Goal: Task Accomplishment & Management: Use online tool/utility

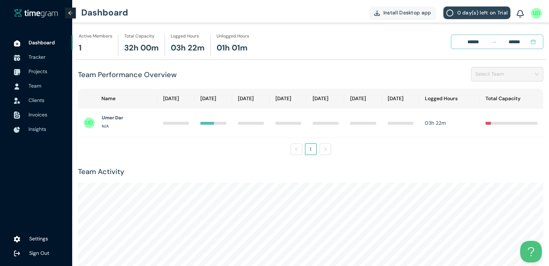
click at [45, 56] on span "Tracker" at bounding box center [36, 57] width 17 height 6
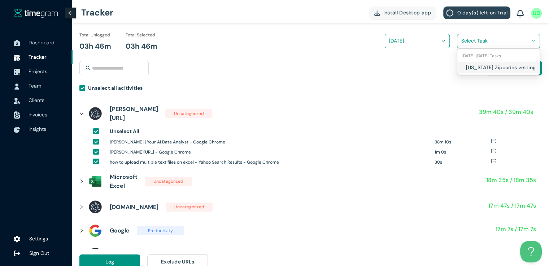
click at [468, 42] on input "search" at bounding box center [495, 40] width 69 height 11
click at [464, 69] on div "[US_STATE] Zipcodes vetting" at bounding box center [498, 68] width 82 height 12
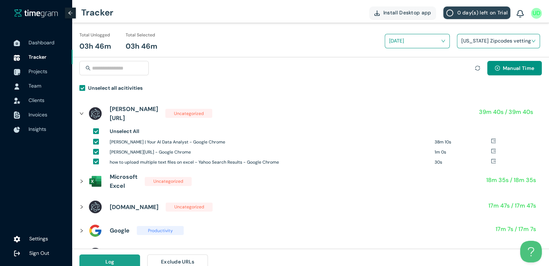
click at [133, 260] on button "Log" at bounding box center [109, 262] width 61 height 14
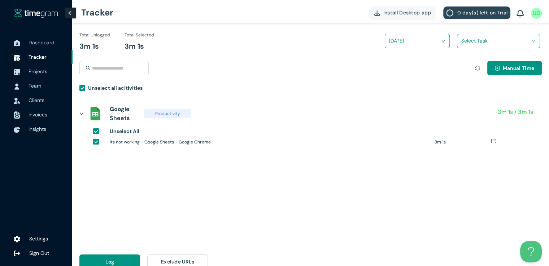
click at [470, 48] on div "Select Task" at bounding box center [498, 41] width 83 height 14
click at [469, 45] on input "search" at bounding box center [495, 40] width 69 height 11
click at [466, 62] on div "[US_STATE] Zipcodes vetting" at bounding box center [498, 68] width 82 height 12
click at [526, 55] on div "[US_STATE] Zipcodes vetting" at bounding box center [496, 43] width 78 height 27
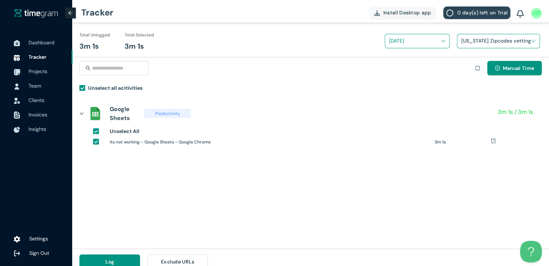
scroll to position [8, 0]
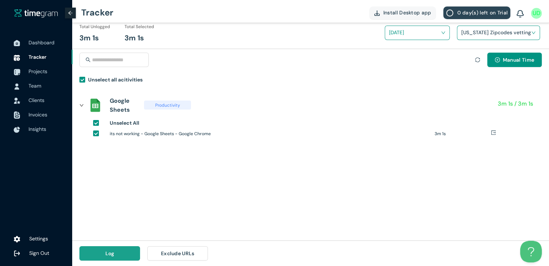
click at [106, 250] on span "Log" at bounding box center [109, 254] width 9 height 8
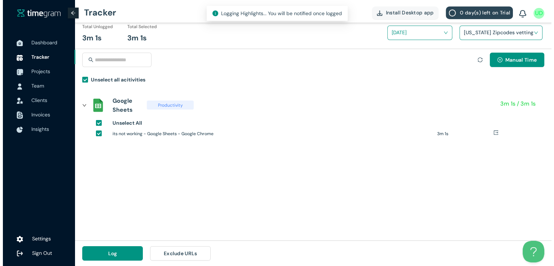
scroll to position [0, 0]
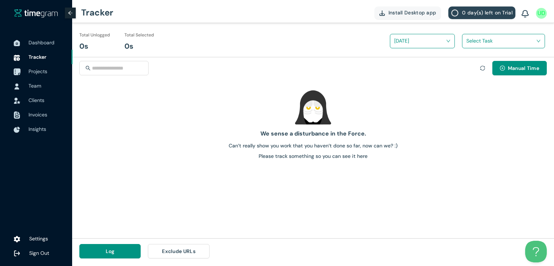
click at [41, 69] on span "Projects" at bounding box center [37, 71] width 19 height 6
